Goal: Task Accomplishment & Management: Manage account settings

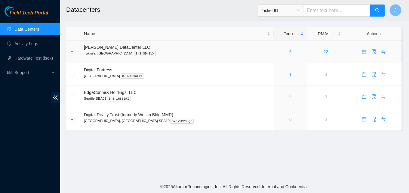
click at [290, 52] on link "5" at bounding box center [291, 51] width 2 height 5
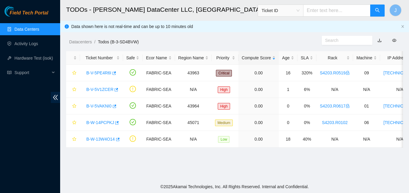
click at [22, 121] on div "Field Tech Portal Data Centers Activity Logs Hardware Test (isok) Support" at bounding box center [30, 99] width 60 height 187
click at [114, 106] on icon "button" at bounding box center [115, 105] width 4 height 3
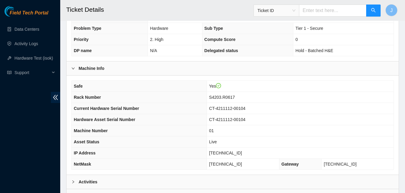
scroll to position [181, 0]
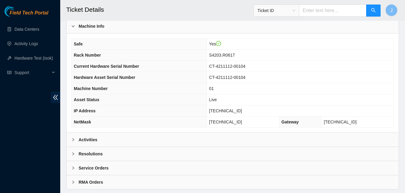
click at [135, 138] on div "Activities" at bounding box center [233, 140] width 332 height 14
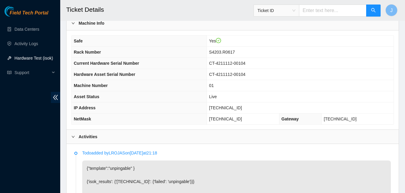
scroll to position [183, 0]
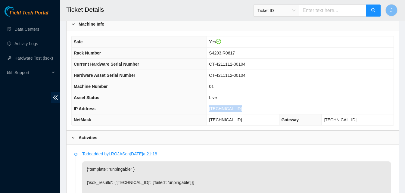
drag, startPoint x: 250, startPoint y: 105, endPoint x: 198, endPoint y: 108, distance: 52.7
click at [198, 108] on tr "IP Address 104.88.207.132" at bounding box center [233, 108] width 322 height 11
copy tr "[TECHNICAL_ID]"
click at [253, 138] on div "Activities" at bounding box center [233, 138] width 332 height 14
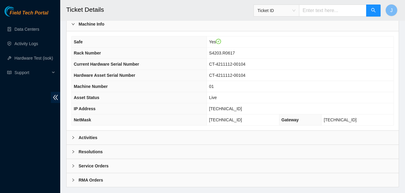
click at [266, 152] on div "Resolutions" at bounding box center [233, 152] width 332 height 14
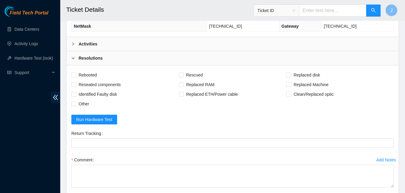
scroll to position [320, 0]
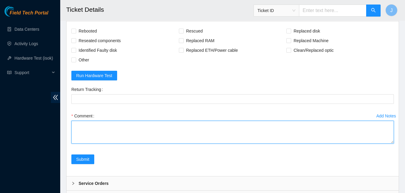
click at [242, 140] on textarea "Comment" at bounding box center [232, 132] width 322 height 23
type textarea "server had orange light on psu power cycled and rescued ran isok passed."
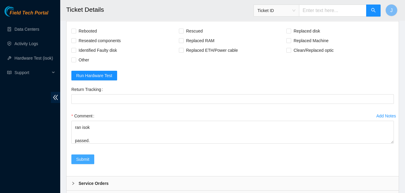
click at [77, 158] on span "Submit" at bounding box center [82, 159] width 13 height 7
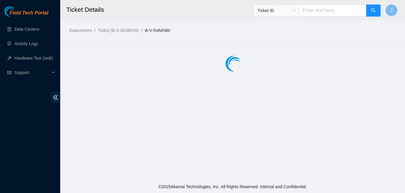
scroll to position [0, 0]
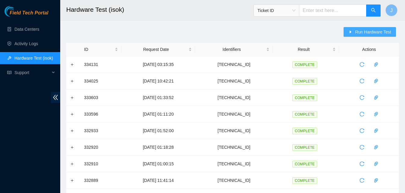
click at [362, 32] on span "Run Hardware Test" at bounding box center [373, 32] width 36 height 7
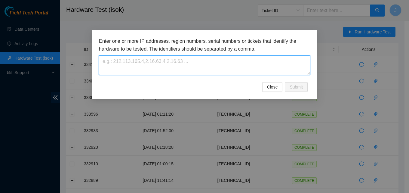
click at [238, 62] on textarea at bounding box center [204, 65] width 211 height 20
paste textarea "104.88.207.132"
type textarea "104.88.207.132"
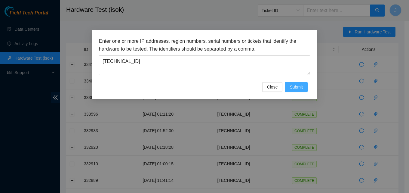
click at [301, 91] on button "Submit" at bounding box center [296, 87] width 23 height 10
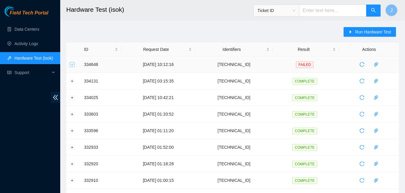
click at [72, 64] on button "Expand row" at bounding box center [72, 64] width 5 height 5
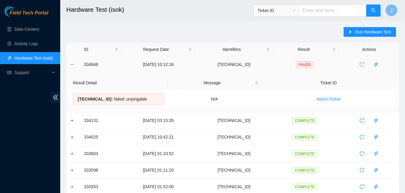
click at [362, 64] on icon "reload" at bounding box center [361, 64] width 5 height 5
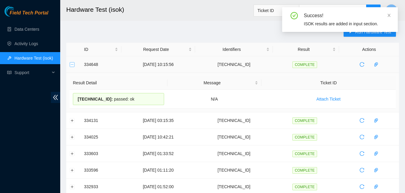
click at [72, 64] on button "Collapse row" at bounding box center [72, 64] width 5 height 5
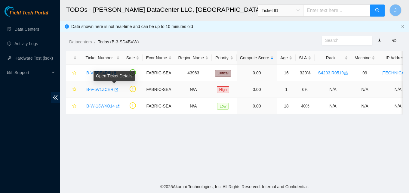
click at [116, 89] on icon "button" at bounding box center [117, 89] width 4 height 3
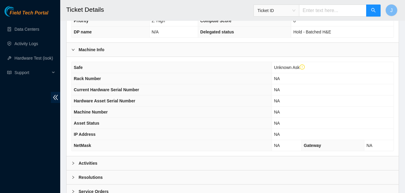
scroll to position [207, 0]
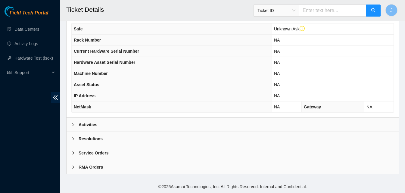
click at [267, 129] on div "Activities" at bounding box center [233, 125] width 332 height 14
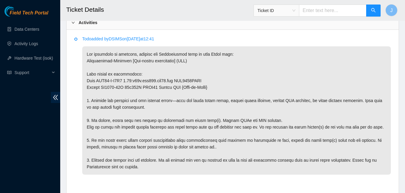
scroll to position [310, 0]
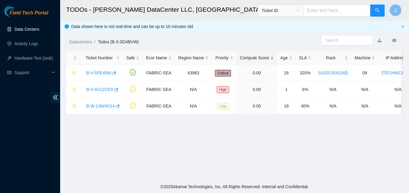
click at [30, 32] on link "Data Centers" at bounding box center [26, 29] width 25 height 5
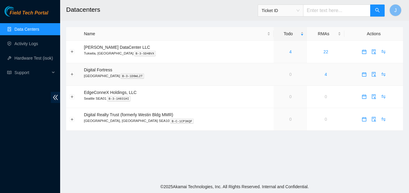
click at [320, 74] on td "4" at bounding box center [325, 74] width 37 height 23
click at [325, 74] on link "4" at bounding box center [326, 74] width 2 height 5
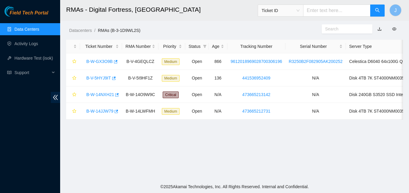
click at [23, 27] on link "Data Centers" at bounding box center [26, 29] width 25 height 5
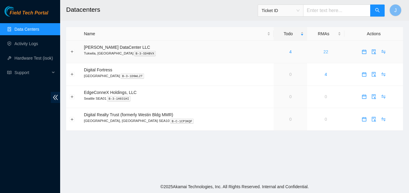
click at [324, 50] on link "22" at bounding box center [326, 51] width 5 height 5
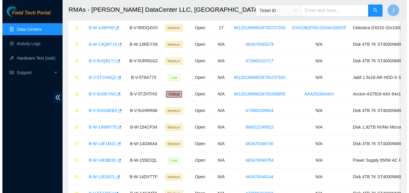
scroll to position [120, 0]
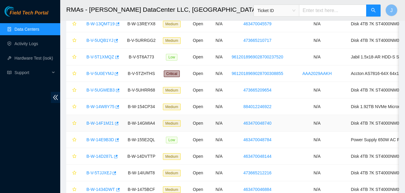
click at [107, 125] on link "B-W-14F1M21" at bounding box center [99, 123] width 27 height 5
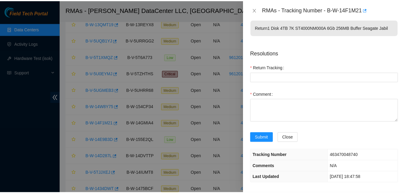
scroll to position [11, 0]
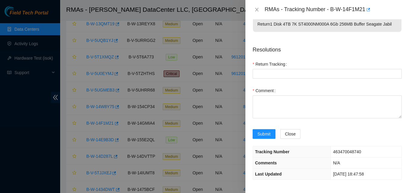
click at [14, 112] on div at bounding box center [204, 96] width 409 height 193
click at [256, 6] on div "RMAs - Tracking Number - B-W-14F1M21" at bounding box center [327, 10] width 149 height 10
click at [256, 8] on icon "close" at bounding box center [257, 9] width 5 height 5
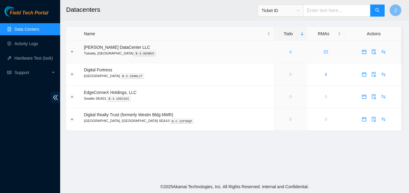
click at [290, 52] on link "4" at bounding box center [291, 51] width 2 height 5
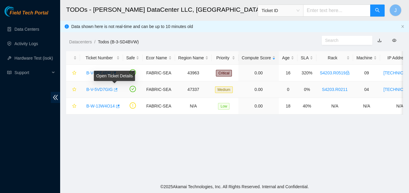
click at [114, 90] on icon "button" at bounding box center [115, 90] width 4 height 4
click at [24, 27] on link "Data Centers" at bounding box center [26, 29] width 25 height 5
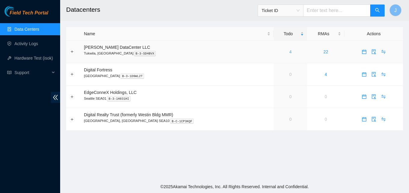
click at [290, 52] on link "4" at bounding box center [291, 51] width 2 height 5
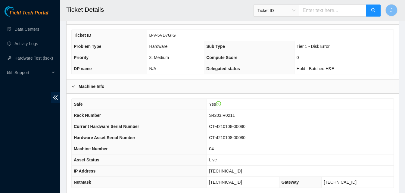
scroll to position [196, 0]
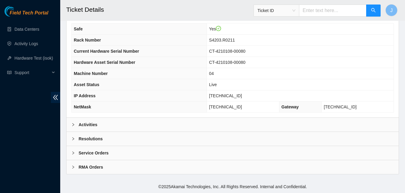
click at [114, 120] on div "Activities" at bounding box center [233, 125] width 332 height 14
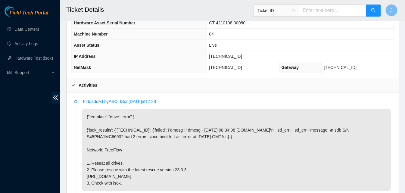
scroll to position [286, 0]
